Goal: Task Accomplishment & Management: Manage account settings

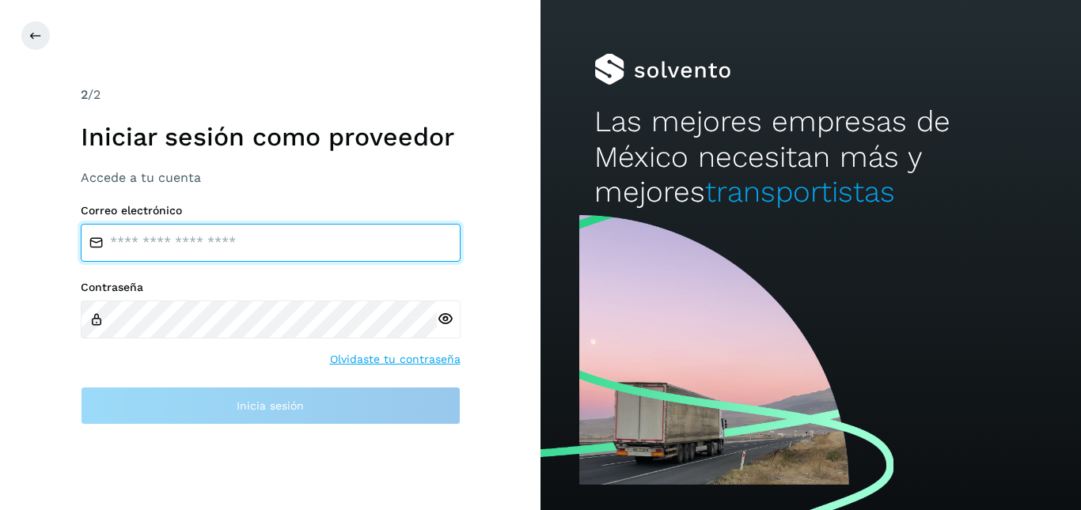
click at [252, 247] on input "email" at bounding box center [271, 243] width 380 height 38
type input "**********"
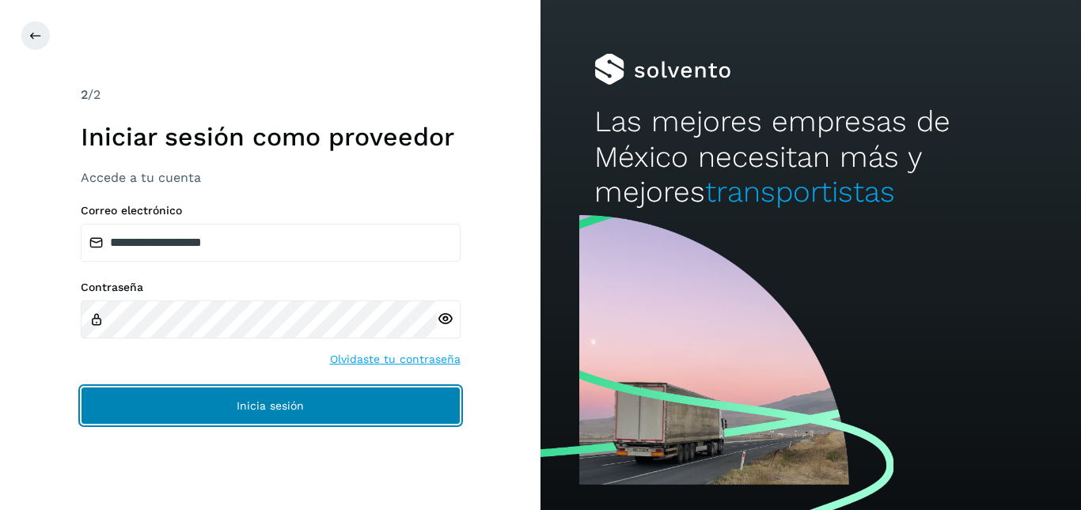
click at [272, 391] on button "Inicia sesión" at bounding box center [271, 406] width 380 height 38
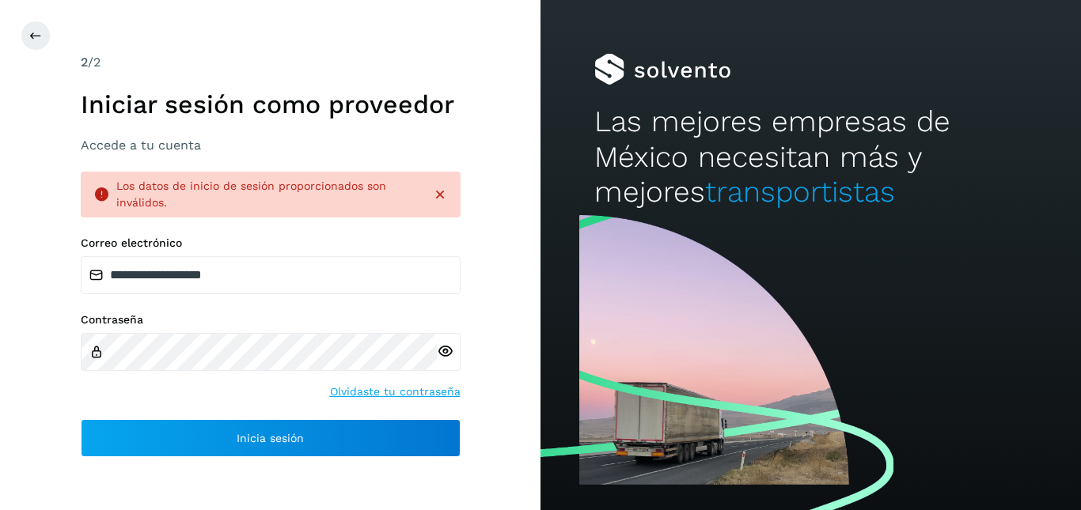
click at [446, 344] on icon at bounding box center [445, 351] width 17 height 17
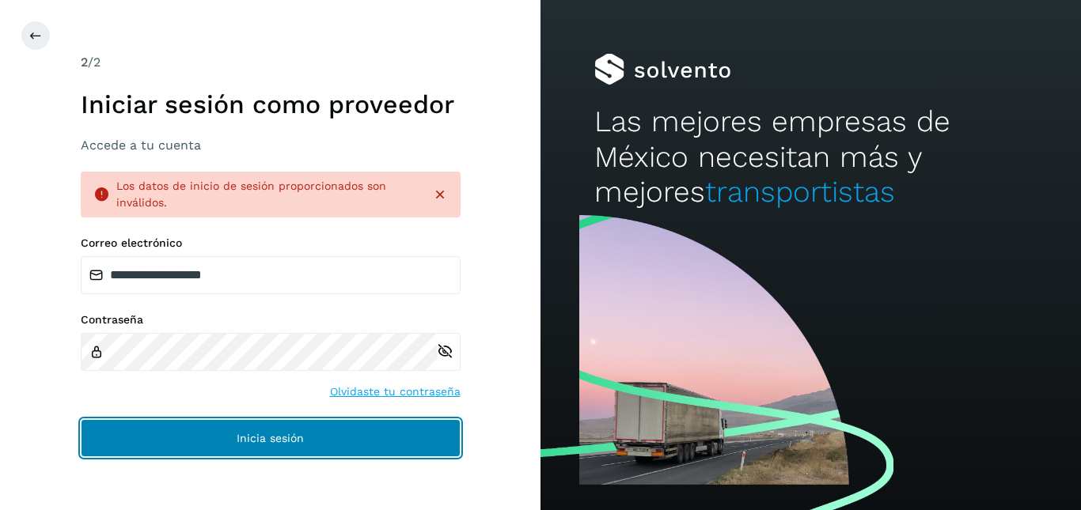
click at [248, 442] on span "Inicia sesión" at bounding box center [270, 438] width 67 height 11
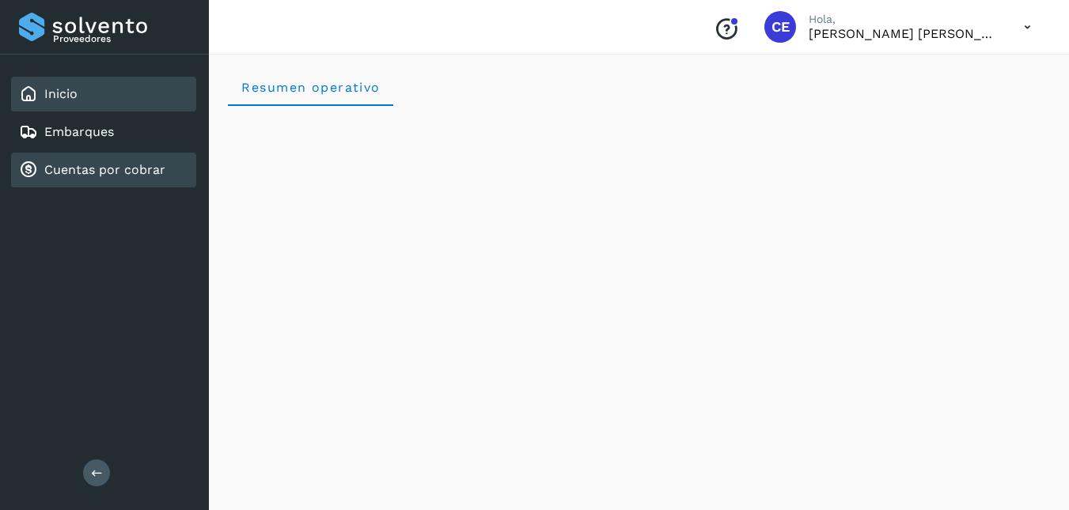
click at [63, 164] on link "Cuentas por cobrar" at bounding box center [104, 169] width 121 height 15
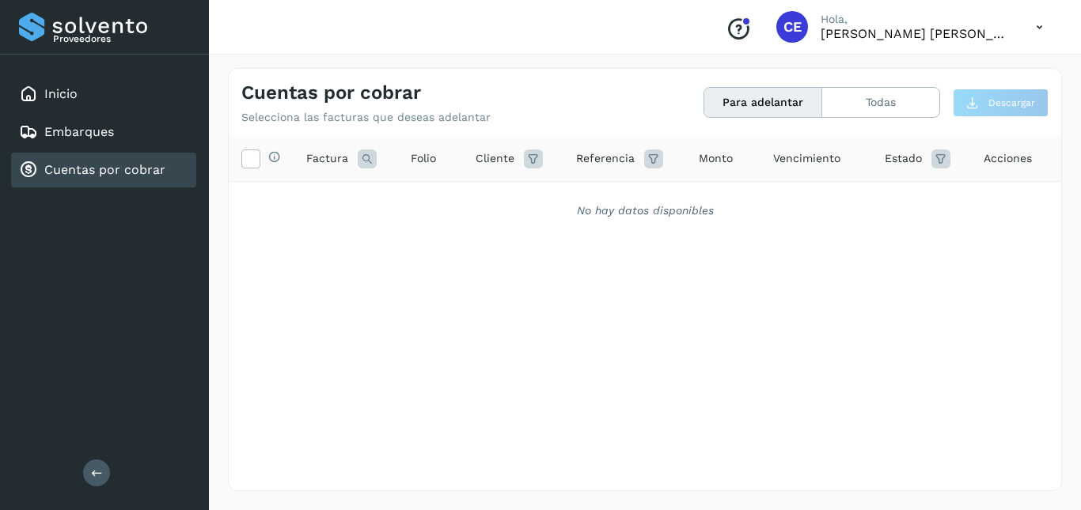
click at [1032, 29] on icon at bounding box center [1039, 27] width 32 height 32
click at [947, 78] on div "Cerrar sesión" at bounding box center [961, 71] width 188 height 30
